Goal: Use online tool/utility: Utilize a website feature to perform a specific function

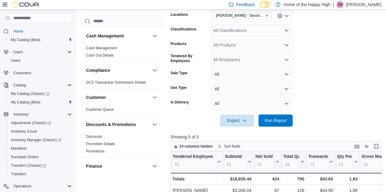
click at [280, 122] on span "Run Report" at bounding box center [275, 121] width 22 height 6
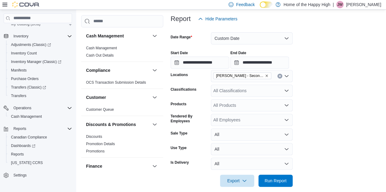
scroll to position [83, 0]
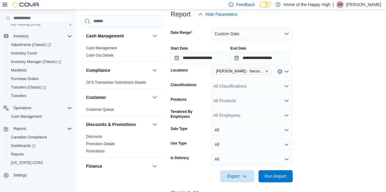
click at [232, 88] on div "All Classifications" at bounding box center [252, 86] width 82 height 12
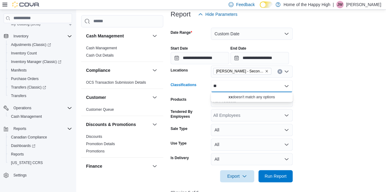
type input "*"
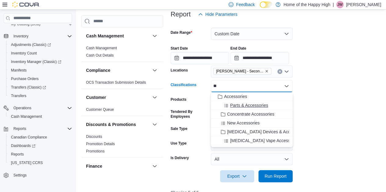
type input "**"
click at [229, 102] on button "Parts & Accessories" at bounding box center [252, 105] width 82 height 9
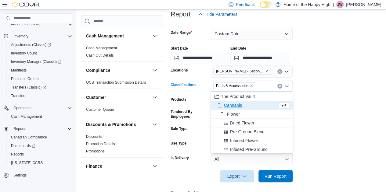
click at [278, 86] on icon "Clear input" at bounding box center [279, 86] width 2 height 2
drag, startPoint x: 278, startPoint y: 86, endPoint x: 281, endPoint y: 88, distance: 3.9
click at [281, 88] on div "All Classifications" at bounding box center [252, 86] width 82 height 12
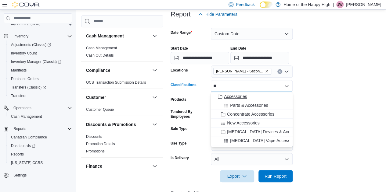
type input "**"
click at [250, 97] on div "Accessories" at bounding box center [251, 97] width 74 height 6
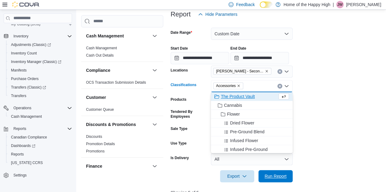
click at [276, 174] on span "Run Report" at bounding box center [275, 177] width 22 height 6
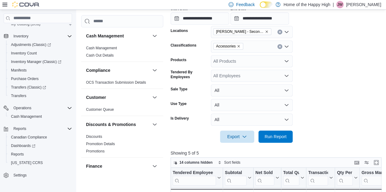
scroll to position [113, 0]
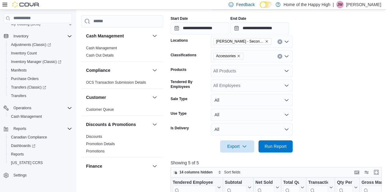
click at [278, 56] on icon "Clear input" at bounding box center [279, 56] width 2 height 2
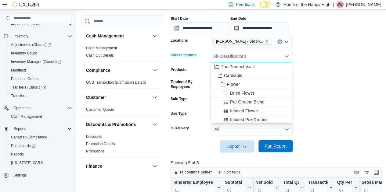
click at [281, 151] on span "Run Report" at bounding box center [275, 146] width 27 height 12
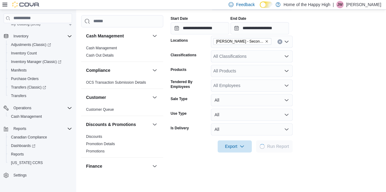
scroll to position [191, 0]
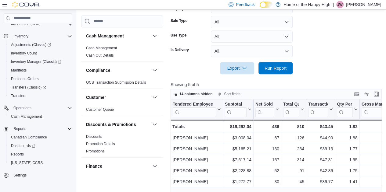
click at [278, 77] on div at bounding box center [276, 77] width 213 height 7
click at [272, 71] on span "Run Report" at bounding box center [275, 68] width 27 height 12
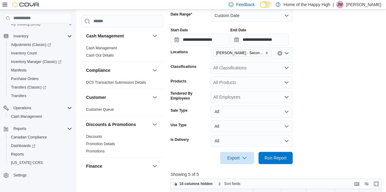
scroll to position [105, 0]
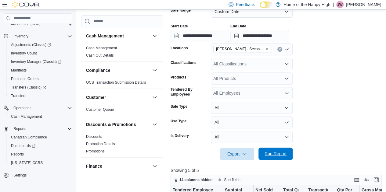
click at [274, 159] on span "Run Report" at bounding box center [275, 154] width 27 height 12
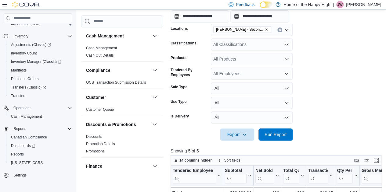
scroll to position [173, 0]
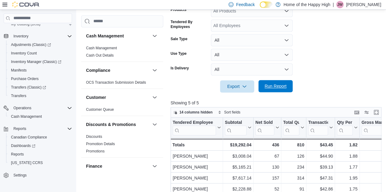
click at [277, 88] on span "Run Report" at bounding box center [275, 86] width 22 height 6
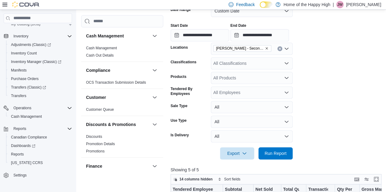
scroll to position [106, 0]
drag, startPoint x: 288, startPoint y: 144, endPoint x: 285, endPoint y: 139, distance: 5.7
click at [285, 139] on form "**********" at bounding box center [276, 79] width 213 height 162
click at [278, 155] on span "Run Report" at bounding box center [275, 154] width 22 height 6
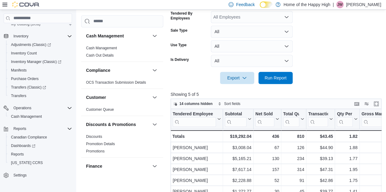
scroll to position [182, 0]
click at [246, 58] on button "All" at bounding box center [252, 61] width 82 height 12
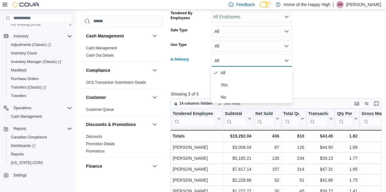
click at [343, 58] on form "**********" at bounding box center [276, 3] width 213 height 162
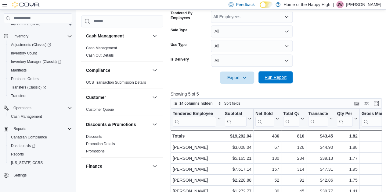
click at [273, 80] on span "Run Report" at bounding box center [275, 77] width 22 height 6
click at [280, 85] on div at bounding box center [276, 87] width 213 height 7
click at [279, 84] on div at bounding box center [276, 87] width 213 height 7
click at [276, 75] on span "Run Report" at bounding box center [275, 77] width 22 height 6
drag, startPoint x: 276, startPoint y: 75, endPoint x: 308, endPoint y: 69, distance: 32.3
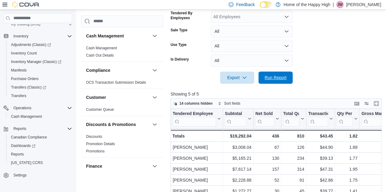
click at [308, 69] on form "**********" at bounding box center [276, 3] width 213 height 162
